Goal: Task Accomplishment & Management: Use online tool/utility

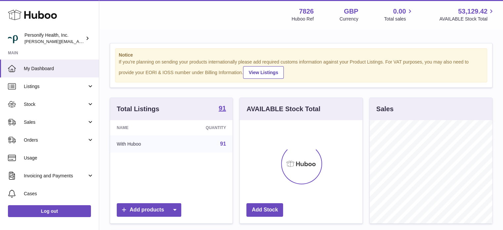
scroll to position [103, 123]
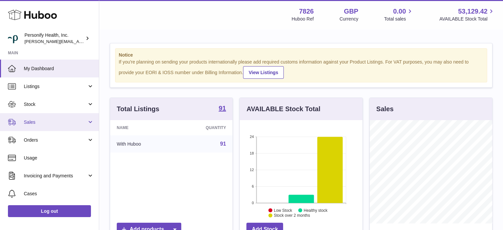
click at [53, 125] on link "Sales" at bounding box center [49, 122] width 99 height 18
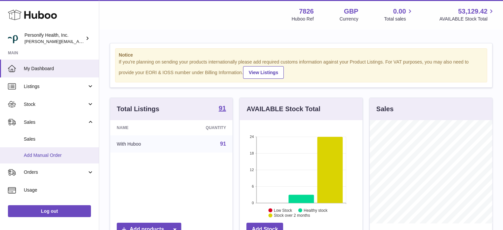
click at [53, 155] on span "Add Manual Order" at bounding box center [59, 155] width 70 height 6
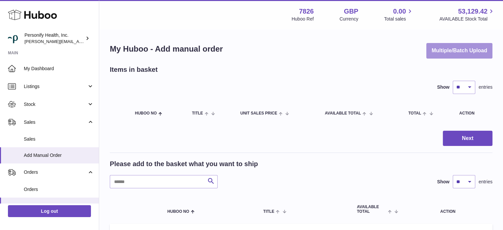
click at [468, 52] on button "Multiple/Batch Upload" at bounding box center [460, 51] width 66 height 16
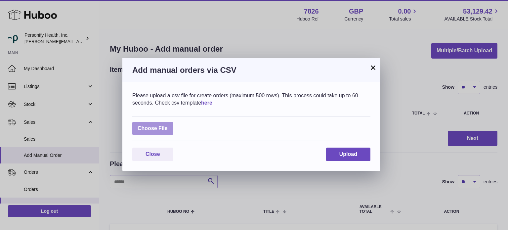
click at [148, 132] on label at bounding box center [152, 129] width 41 height 14
click at [168, 125] on input "file" at bounding box center [168, 125] width 0 height 0
type input "**********"
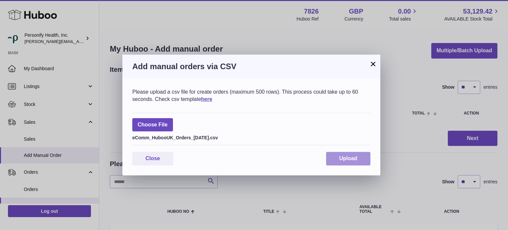
click at [354, 153] on button "Upload" at bounding box center [348, 159] width 44 height 14
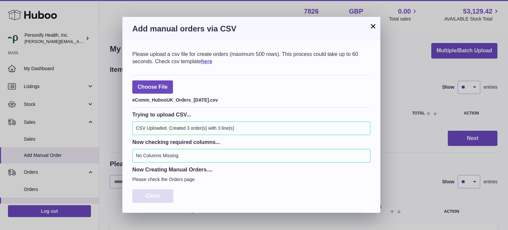
click at [163, 196] on button "Close" at bounding box center [152, 196] width 41 height 14
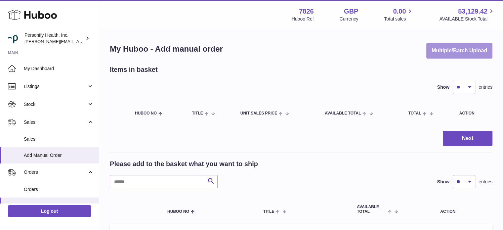
click at [465, 52] on button "Multiple/Batch Upload" at bounding box center [460, 51] width 66 height 16
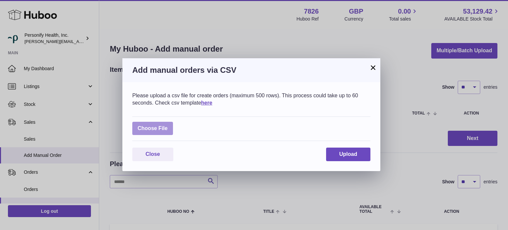
click at [169, 131] on label at bounding box center [152, 129] width 41 height 14
click at [168, 125] on input "file" at bounding box center [168, 125] width 0 height 0
type input "**********"
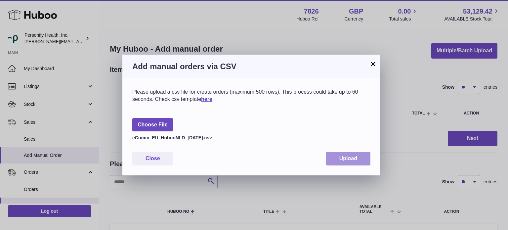
click at [341, 160] on span "Upload" at bounding box center [349, 159] width 18 height 6
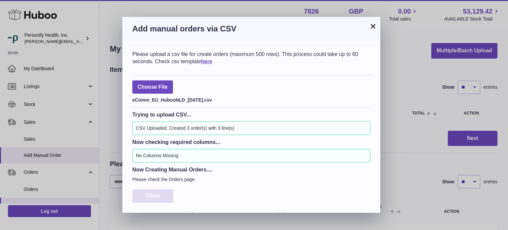
click at [163, 192] on button "Close" at bounding box center [152, 196] width 41 height 14
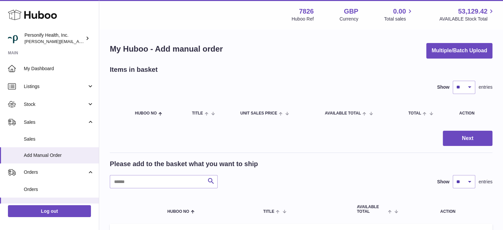
click at [50, 14] on icon at bounding box center [32, 14] width 49 height 13
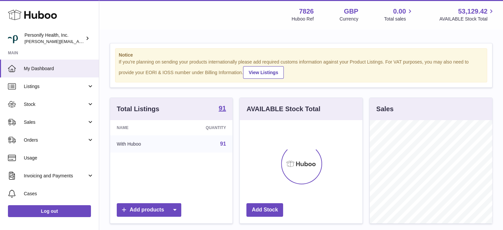
scroll to position [103, 123]
